Goal: Task Accomplishment & Management: Manage account settings

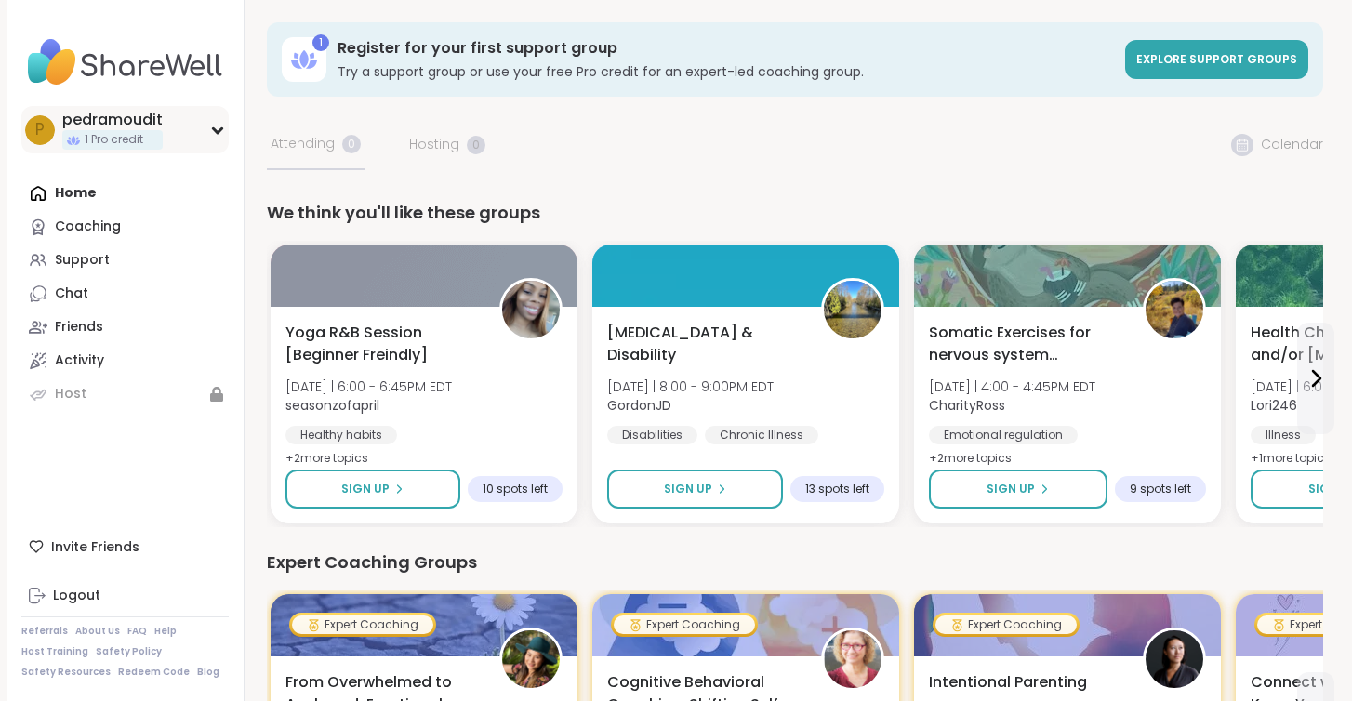
click at [215, 133] on icon at bounding box center [217, 130] width 15 height 9
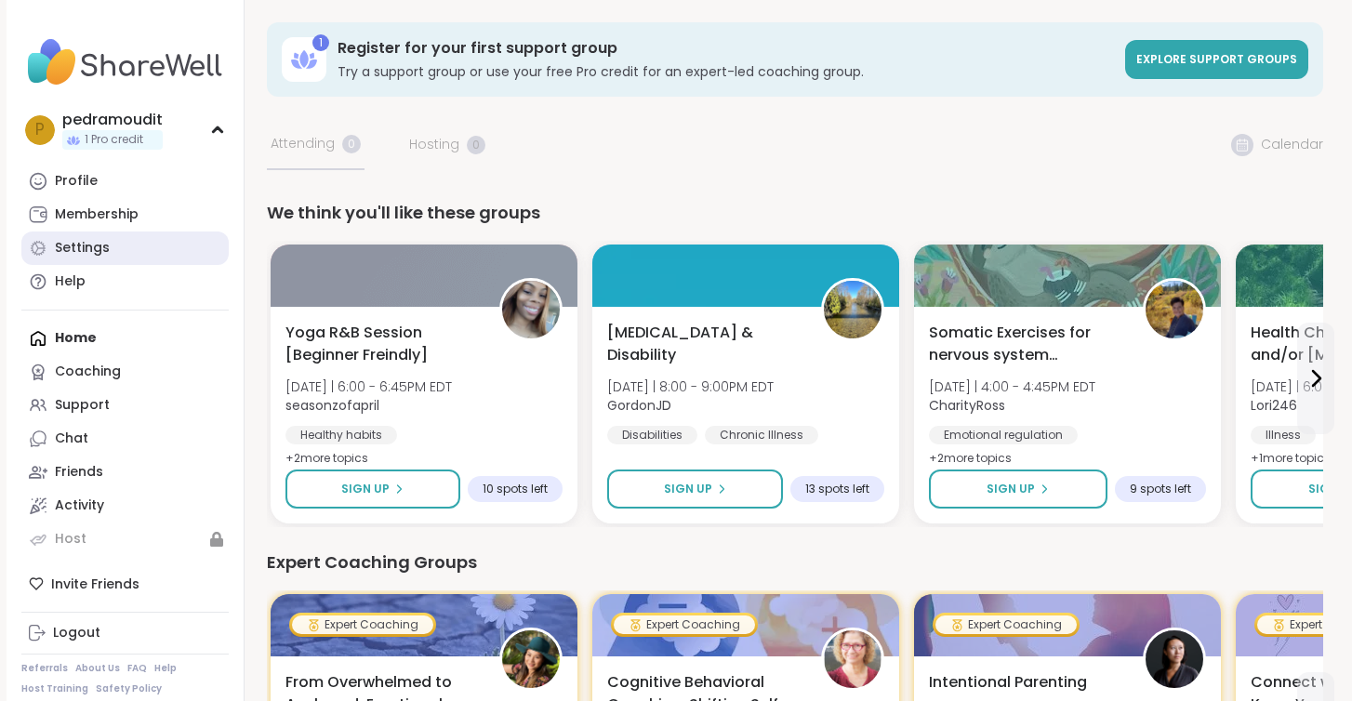
click at [102, 252] on div "Settings" at bounding box center [82, 248] width 55 height 19
select select "**"
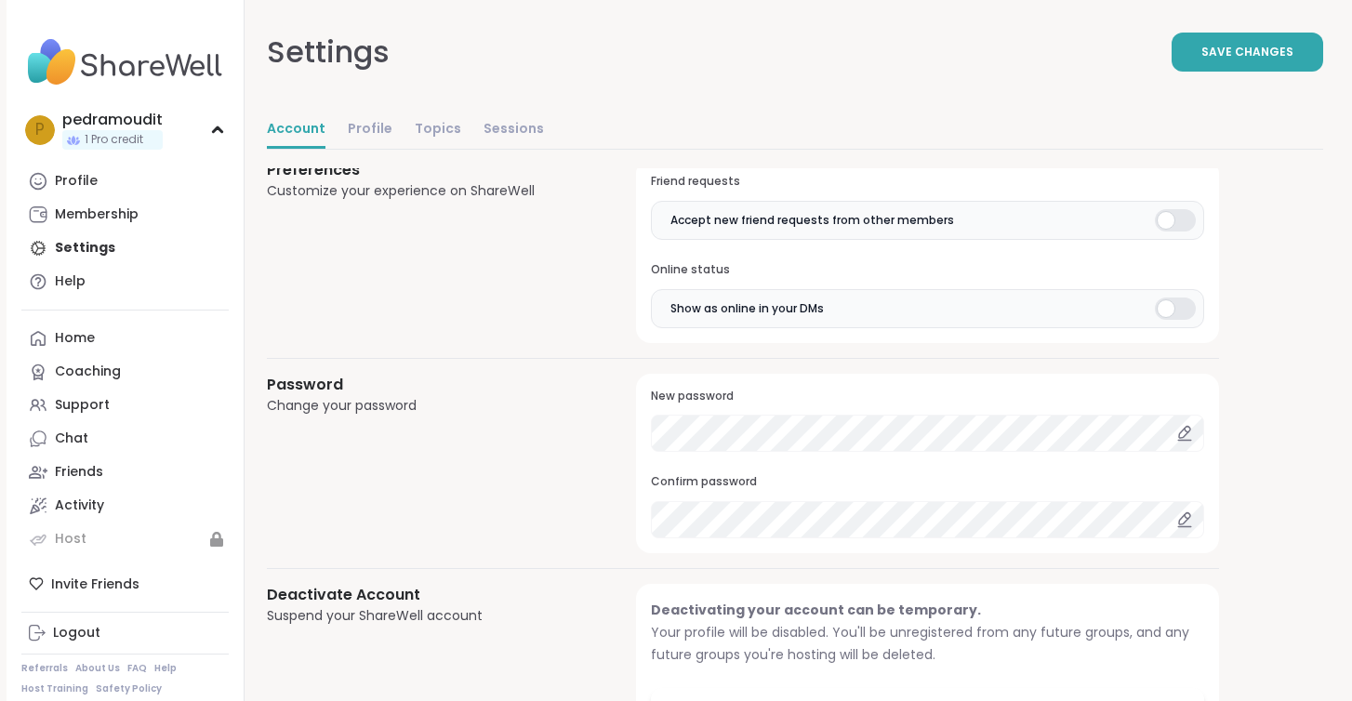
scroll to position [1571, 0]
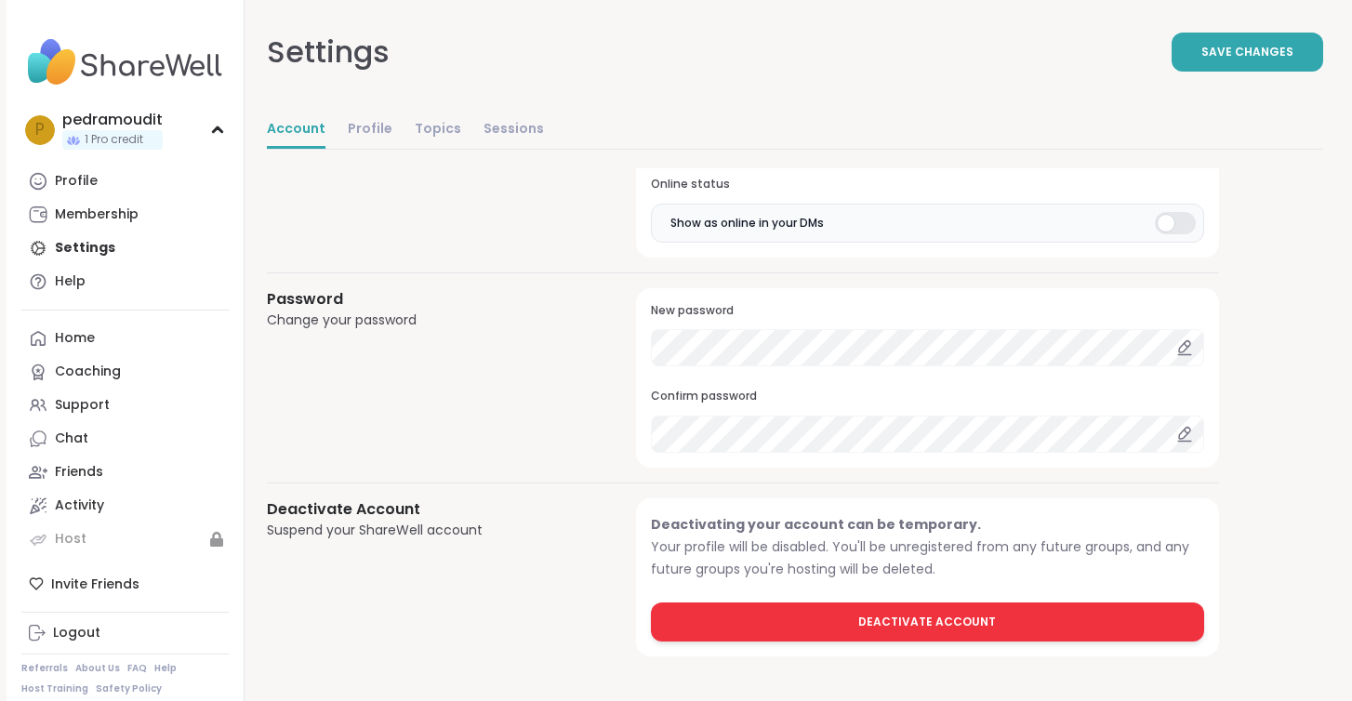
click at [833, 640] on button "Deactivate Account" at bounding box center [927, 622] width 553 height 39
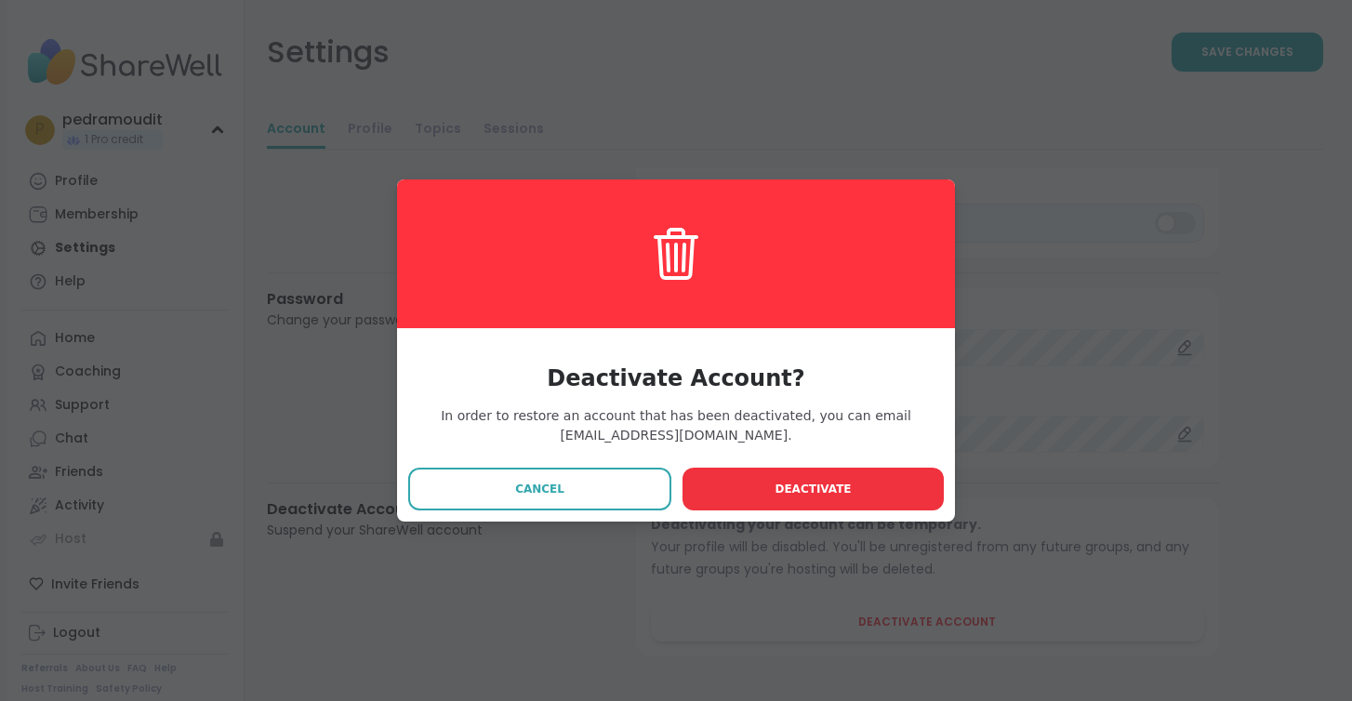
click at [832, 476] on button "Deactivate" at bounding box center [813, 489] width 261 height 43
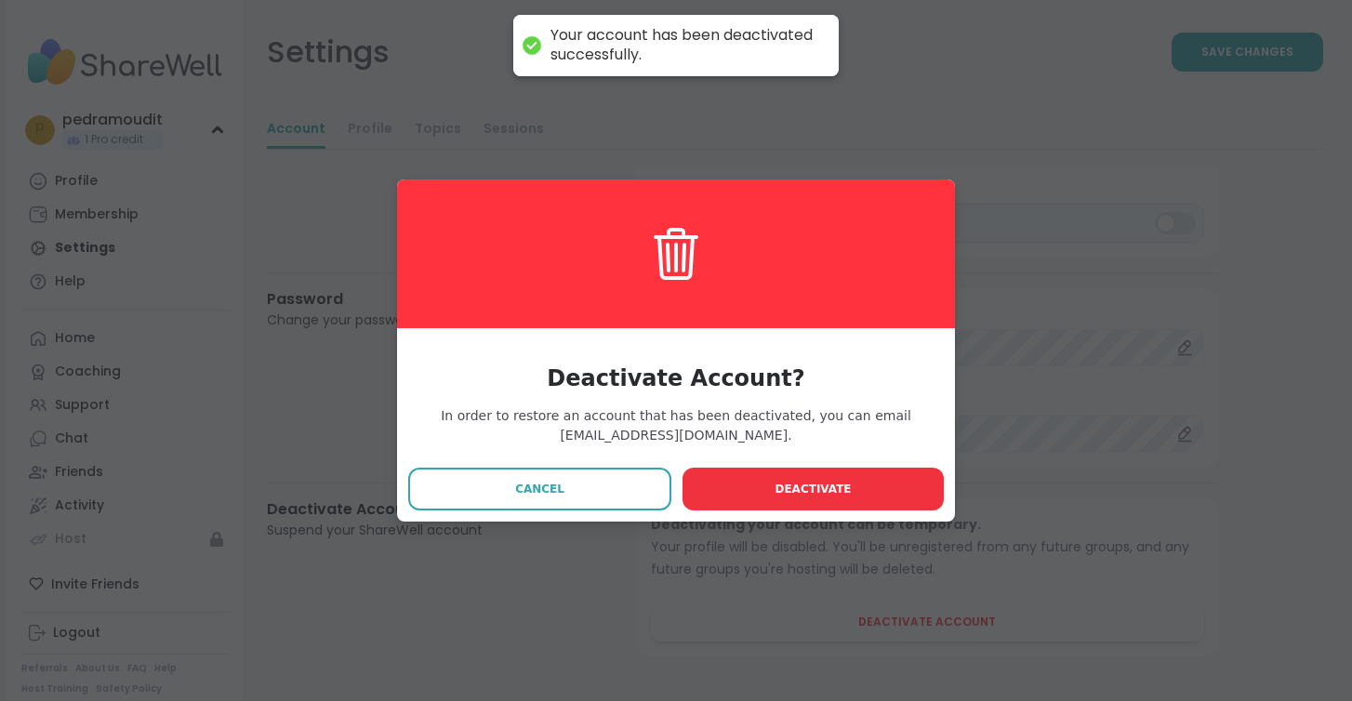
scroll to position [0, 0]
